Goal: Task Accomplishment & Management: Use online tool/utility

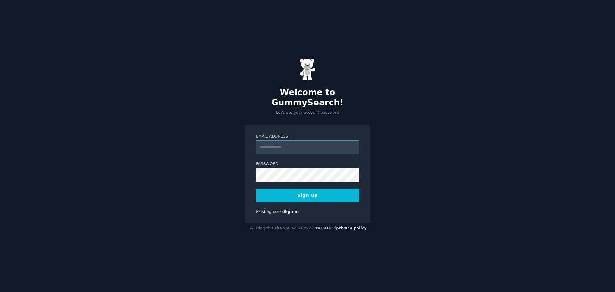
click at [311, 140] on input "Email Address" at bounding box center [307, 147] width 103 height 14
type input "**********"
click at [308, 192] on button "Sign up" at bounding box center [307, 195] width 103 height 13
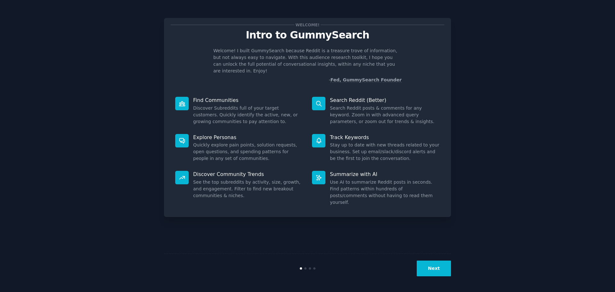
click at [495, 86] on div "Welcome! Intro to GummySearch Welcome! I built GummySearch because Reddit is a …" at bounding box center [307, 146] width 597 height 274
click at [489, 97] on div "Welcome! Intro to GummySearch Welcome! I built GummySearch because Reddit is a …" at bounding box center [307, 146] width 597 height 274
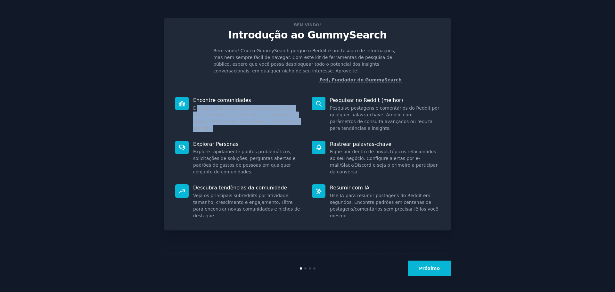
drag, startPoint x: 195, startPoint y: 110, endPoint x: 291, endPoint y: 135, distance: 98.4
click at [291, 135] on div "Encontre comunidades Descubra subreddits repletos do seu público-alvo. Identifi…" at bounding box center [239, 114] width 137 height 44
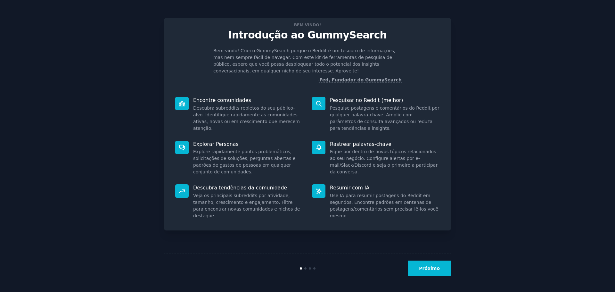
click at [283, 138] on div "Explorar Personas Explore rapidamente pontos problemáticos, solicitações de sol…" at bounding box center [239, 158] width 137 height 44
click at [436, 272] on button "Próximo" at bounding box center [429, 268] width 43 height 16
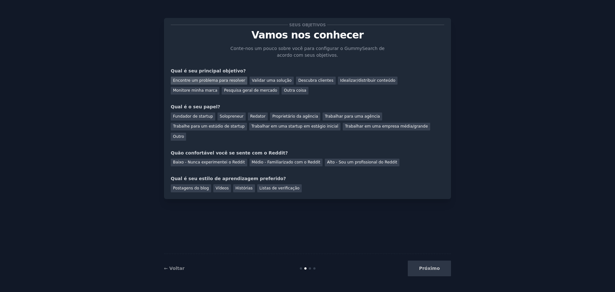
click at [224, 80] on font "Encontre um problema para resolver" at bounding box center [209, 80] width 72 height 4
click at [224, 91] on font "Pesquisa geral de mercado" at bounding box center [250, 90] width 53 height 4
click at [284, 88] on font "Outra coisa" at bounding box center [295, 90] width 22 height 4
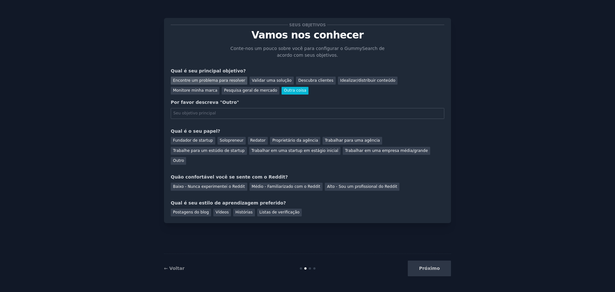
click at [208, 81] on font "Encontre um problema para resolver" at bounding box center [209, 80] width 72 height 4
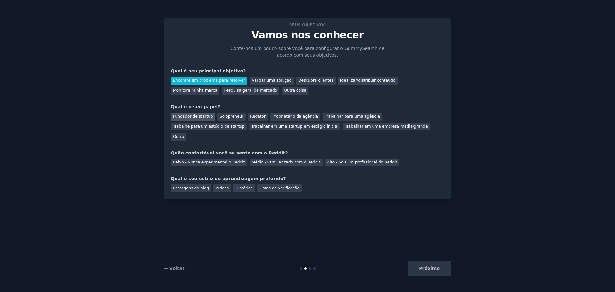
click at [188, 119] on div "Fundador de startup" at bounding box center [193, 116] width 45 height 8
click at [279, 160] on font "Médio - Familiarizado com o Reddit" at bounding box center [286, 162] width 69 height 4
click at [191, 184] on div "Postagens do blog" at bounding box center [191, 188] width 40 height 8
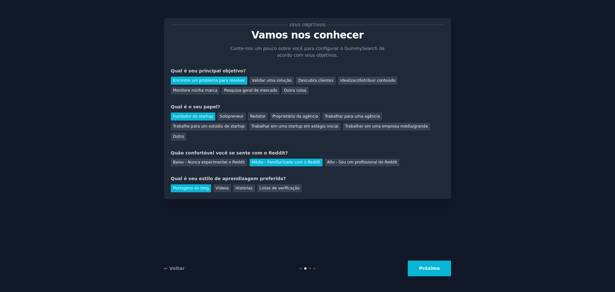
click at [441, 267] on button "Próximo" at bounding box center [429, 268] width 43 height 16
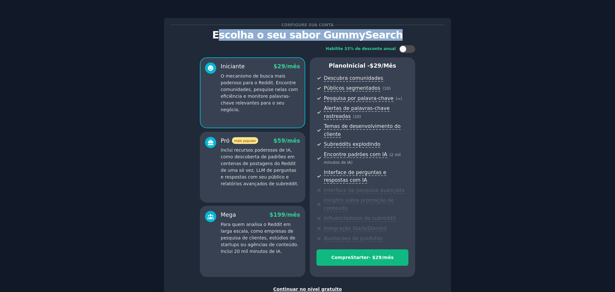
drag, startPoint x: 232, startPoint y: 36, endPoint x: 388, endPoint y: 36, distance: 156.6
click at [388, 36] on p "Escolha o seu sabor GummySearch" at bounding box center [308, 34] width 274 height 11
click at [442, 31] on p "Escolha o seu sabor GummySearch" at bounding box center [308, 34] width 274 height 11
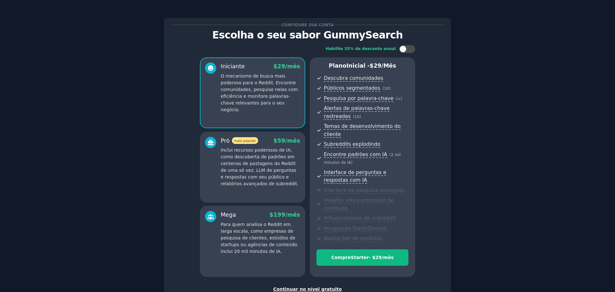
click at [304, 286] on font "Continuar no nível gratuito" at bounding box center [307, 288] width 69 height 5
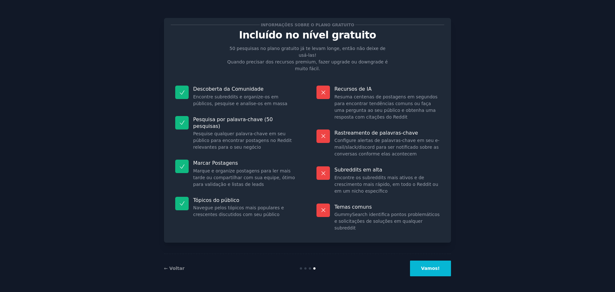
click at [429, 270] on font "Vamos!" at bounding box center [430, 268] width 19 height 5
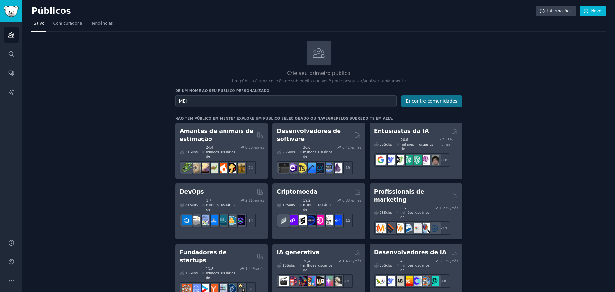
type input "MEI"
click at [444, 101] on font "Encontre comunidades" at bounding box center [432, 100] width 52 height 5
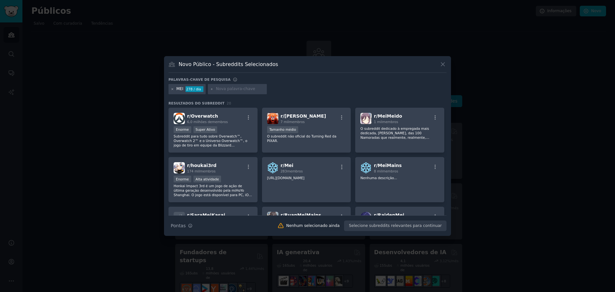
click at [173, 90] on icon at bounding box center [173, 89] width 4 height 4
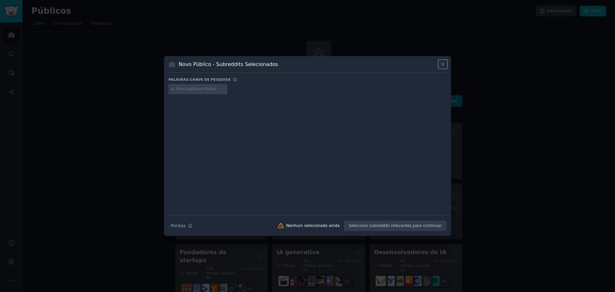
click at [441, 65] on icon at bounding box center [442, 64] width 7 height 7
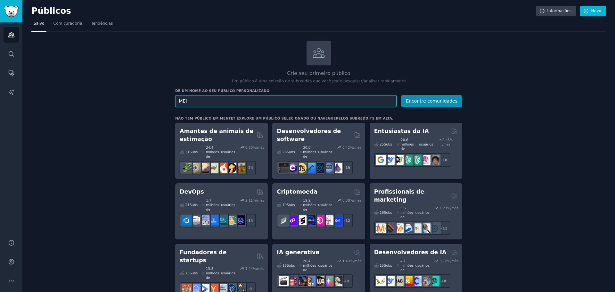
click at [196, 103] on input "MEI" at bounding box center [285, 101] width 221 height 12
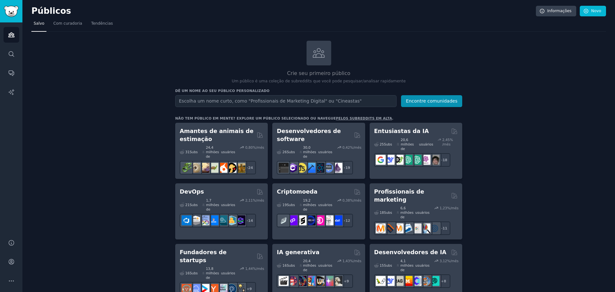
click at [283, 100] on input "text" at bounding box center [285, 101] width 221 height 12
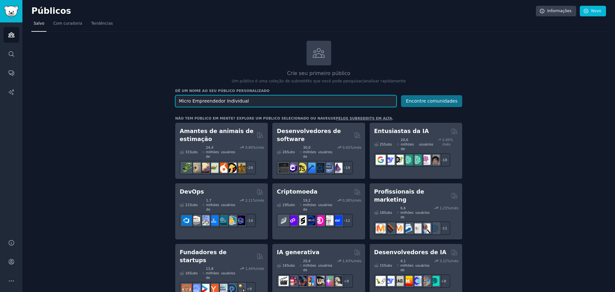
type input "Micro Empreendedor Individual"
click at [426, 102] on font "Encontre comunidades" at bounding box center [432, 100] width 52 height 5
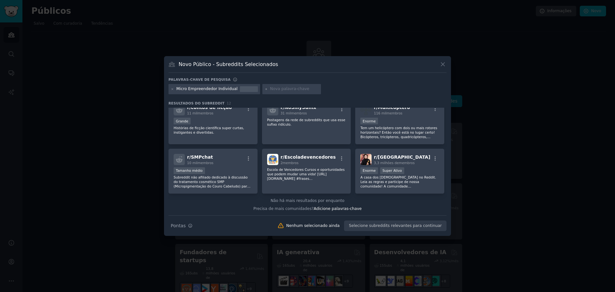
scroll to position [100, 0]
click at [443, 65] on icon at bounding box center [443, 65] width 4 height 4
